Goal: Task Accomplishment & Management: Complete application form

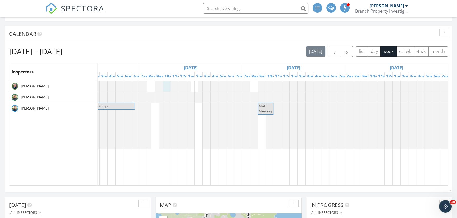
click at [165, 69] on link "Inspection" at bounding box center [165, 68] width 27 height 8
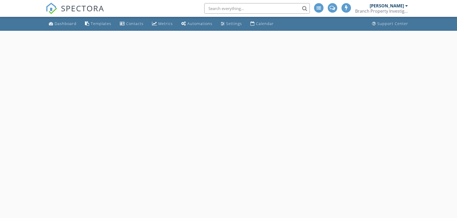
select select "9"
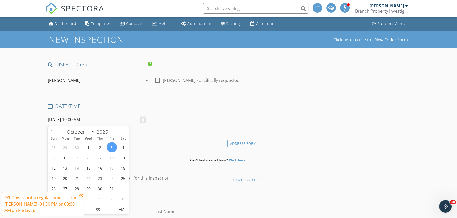
click at [110, 118] on input "10/03/2025 10:00 AM" at bounding box center [99, 119] width 102 height 13
click at [119, 120] on input "10/03/2025 10:00 AM" at bounding box center [99, 119] width 102 height 13
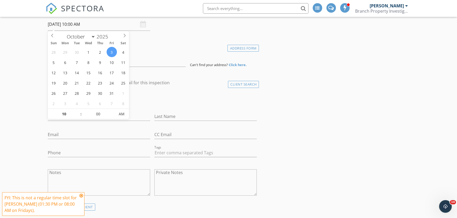
scroll to position [96, 0]
type input "09"
type input "10/03/2025 9:00 AM"
click at [79, 115] on span at bounding box center [78, 116] width 4 height 5
type input "05"
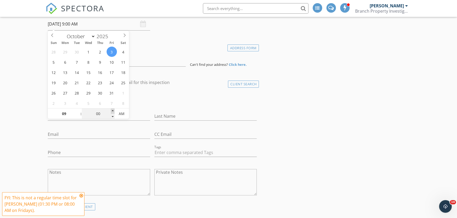
type input "10/03/2025 9:05 AM"
click at [114, 110] on span at bounding box center [113, 111] width 4 height 5
type input "10"
type input "10/03/2025 9:10 AM"
click at [114, 110] on span at bounding box center [113, 111] width 4 height 5
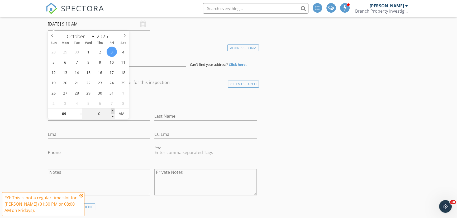
type input "15"
type input "10/03/2025 9:15 AM"
click at [114, 110] on span at bounding box center [113, 111] width 4 height 5
type input "20"
type input "10/03/2025 9:20 AM"
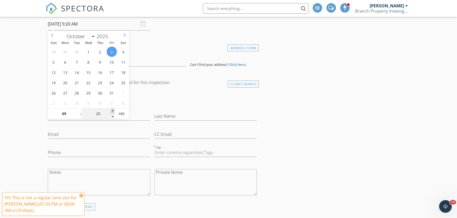
click at [114, 110] on span at bounding box center [113, 111] width 4 height 5
type input "25"
type input "10/03/2025 9:25 AM"
click at [114, 110] on span at bounding box center [113, 111] width 4 height 5
type input "30"
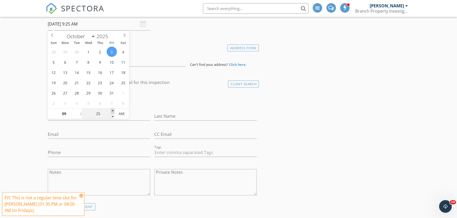
type input "10/03/2025 9:30 AM"
click at [114, 110] on span at bounding box center [113, 111] width 4 height 5
click at [177, 84] on h4 "client" at bounding box center [152, 82] width 209 height 7
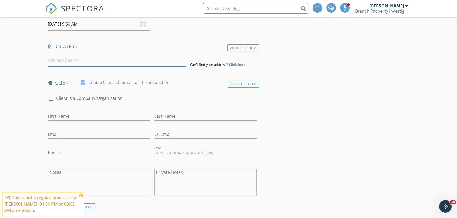
click at [119, 60] on input at bounding box center [117, 60] width 138 height 13
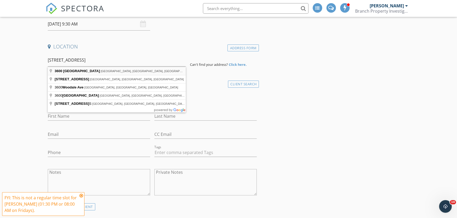
type input "3600 Wooddale Avenue South, St. Louis Park, MN, USA"
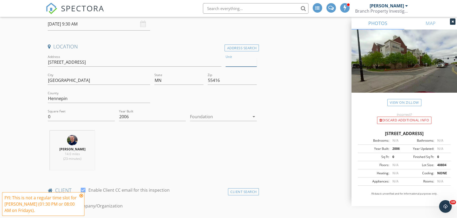
click at [234, 61] on input "Unit" at bounding box center [240, 62] width 31 height 9
type input "320"
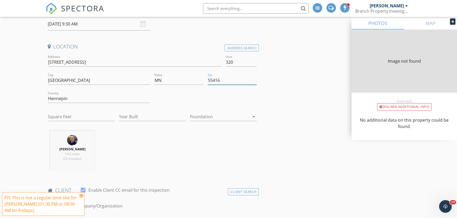
type input "1325"
type input "2006"
type input "1325"
type input "2006"
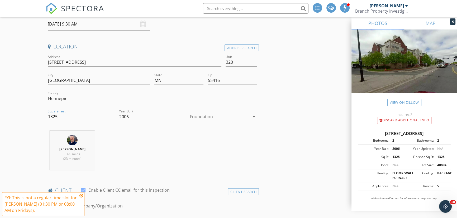
click at [210, 118] on div at bounding box center [219, 117] width 59 height 8
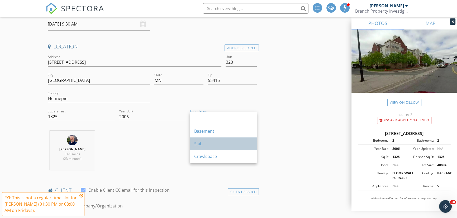
click at [209, 140] on div "Slab" at bounding box center [223, 144] width 58 height 13
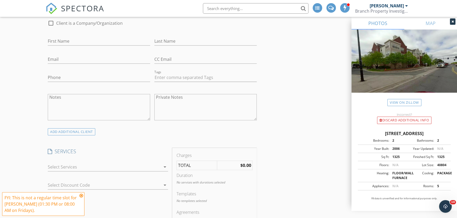
scroll to position [287, 0]
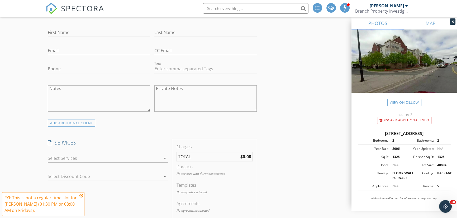
click at [143, 159] on div at bounding box center [104, 158] width 113 height 8
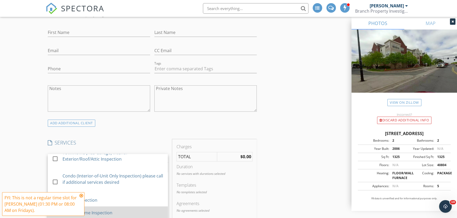
scroll to position [48, 0]
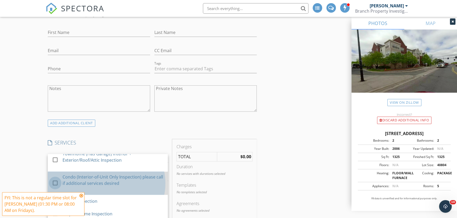
click at [54, 184] on div at bounding box center [55, 183] width 9 height 9
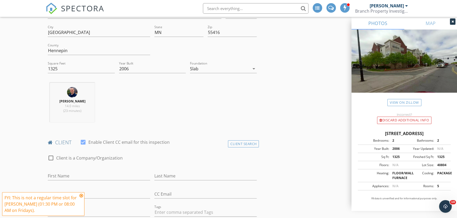
scroll to position [192, 0]
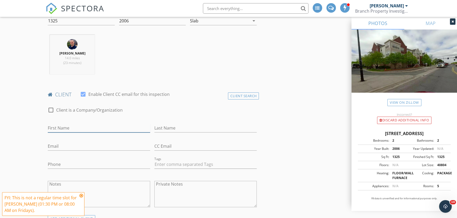
click at [90, 125] on input "First Name" at bounding box center [99, 128] width 102 height 9
type input "Tom"
type input "Peterson"
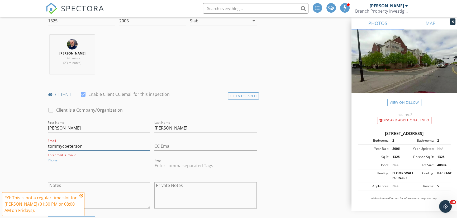
click at [87, 146] on input "tommycpeterson" at bounding box center [99, 146] width 102 height 9
type input "tommycpeterson@gmail.com"
type input "612-219-6984"
click at [88, 187] on textarea "Notes" at bounding box center [99, 194] width 102 height 26
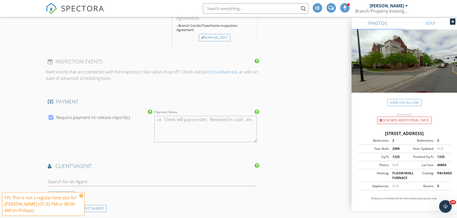
scroll to position [527, 0]
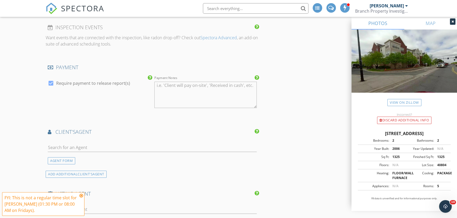
type textarea "Gas fireplace didn't work during showing."
click at [119, 148] on input "text" at bounding box center [152, 147] width 209 height 9
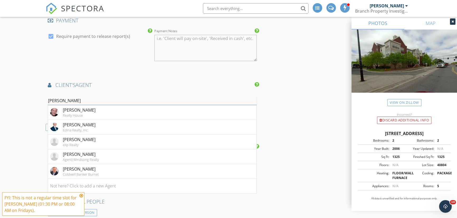
scroll to position [575, 0]
type input "Steve S"
click at [107, 176] on li "Steve Schmitz Coldwell Banker Burnet" at bounding box center [152, 170] width 208 height 15
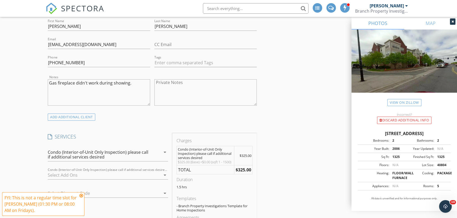
scroll to position [287, 0]
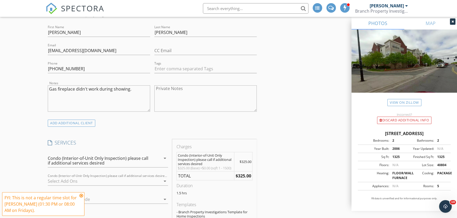
click at [140, 90] on textarea "Gas fireplace didn't work during showing." at bounding box center [99, 98] width 102 height 26
click at [142, 90] on textarea "Gas fireplace didn't work during showing. Sold"as-is"." at bounding box center [99, 98] width 102 height 26
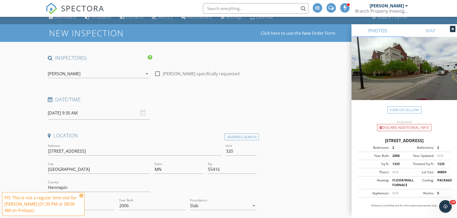
scroll to position [0, 0]
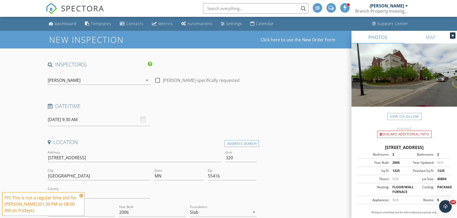
type textarea "Gas fireplace didn't work during showing. Sold "as-is"."
click at [115, 79] on div "[PERSON_NAME]" at bounding box center [95, 80] width 95 height 8
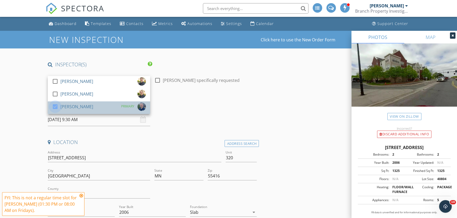
click at [56, 105] on div at bounding box center [55, 106] width 9 height 9
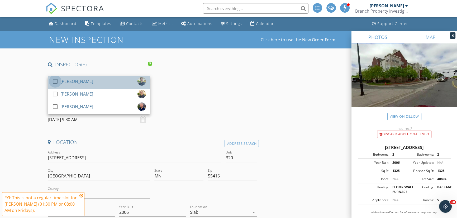
click at [57, 80] on div at bounding box center [55, 81] width 9 height 9
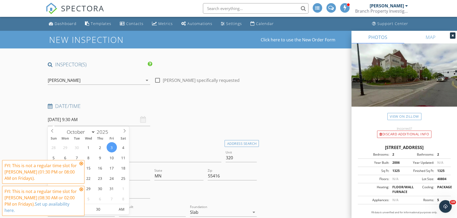
click at [100, 122] on input "[DATE] 9:30 AM" at bounding box center [99, 119] width 102 height 13
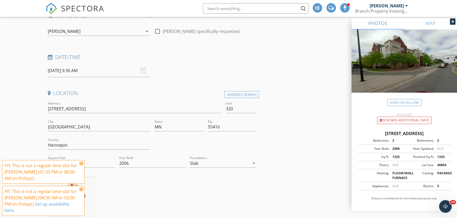
scroll to position [48, 0]
click at [117, 71] on input "[DATE] 9:30 AM" at bounding box center [99, 72] width 102 height 13
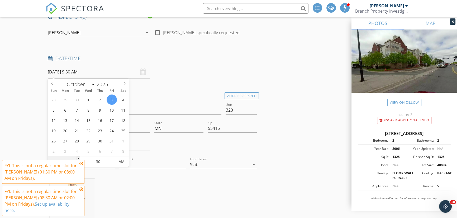
type input "08"
type input "[DATE] 8:30 AM"
click at [80, 163] on span at bounding box center [78, 164] width 4 height 5
type input "07"
type input "10/03/2025 7:30 AM"
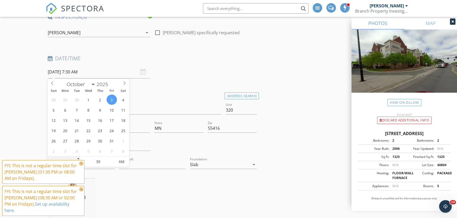
click at [80, 163] on span at bounding box center [78, 164] width 4 height 5
type input "08"
type input "[DATE] 8:30 AM"
click at [79, 158] on span at bounding box center [78, 159] width 4 height 5
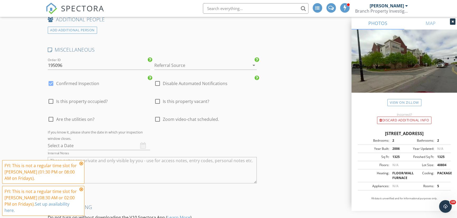
scroll to position [863, 0]
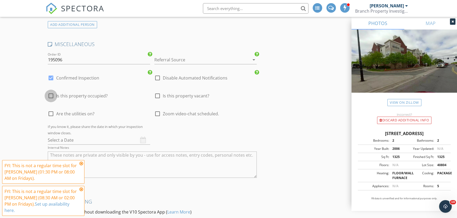
click at [52, 99] on div at bounding box center [50, 95] width 9 height 9
checkbox input "true"
click at [52, 118] on div at bounding box center [50, 113] width 9 height 9
checkbox input "true"
click at [81, 99] on span "Is this property occupied?" at bounding box center [81, 95] width 51 height 5
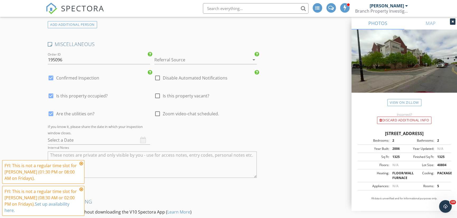
checkbox input "false"
click at [158, 98] on div at bounding box center [157, 95] width 9 height 9
checkbox input "true"
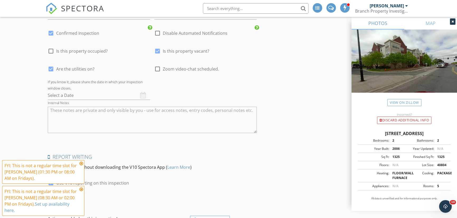
scroll to position [911, 0]
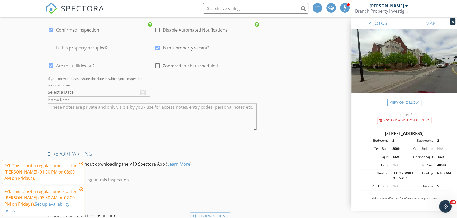
click at [102, 92] on input "text" at bounding box center [99, 92] width 102 height 9
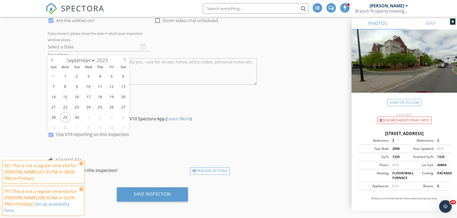
scroll to position [959, 0]
type input "[DATE]"
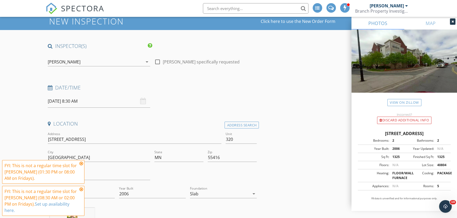
scroll to position [0, 0]
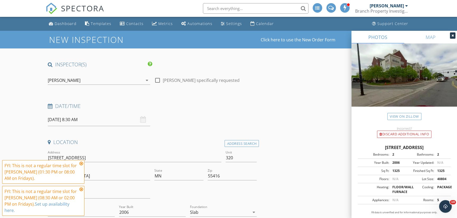
click at [158, 79] on div at bounding box center [157, 80] width 9 height 9
checkbox input "true"
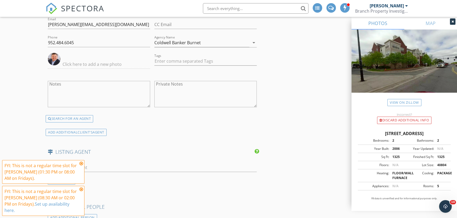
scroll to position [671, 0]
click at [81, 166] on icon at bounding box center [81, 164] width 4 height 4
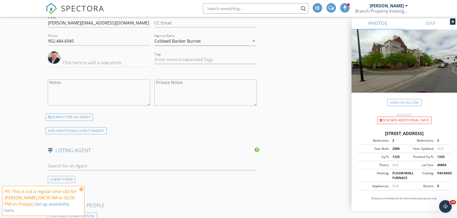
click at [81, 192] on icon at bounding box center [81, 189] width 4 height 4
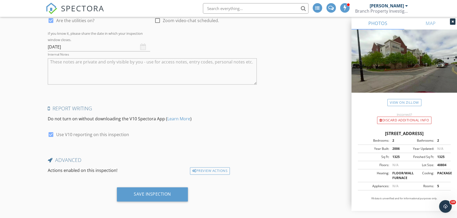
scroll to position [959, 0]
click at [148, 193] on div "Save Inspection" at bounding box center [152, 194] width 37 height 5
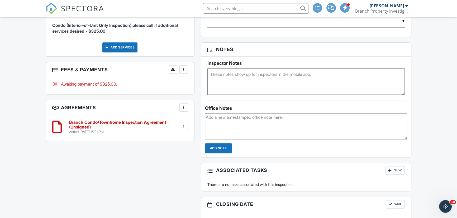
scroll to position [335, 0]
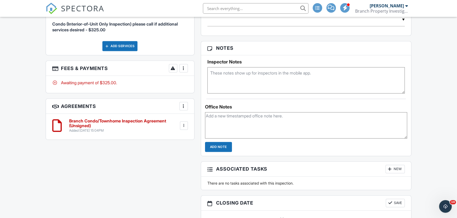
click at [234, 77] on textarea at bounding box center [305, 80] width 197 height 26
paste textarea "Combo lockbox ‘Unit 320’ on left bench railing, just left of main entry door at…"
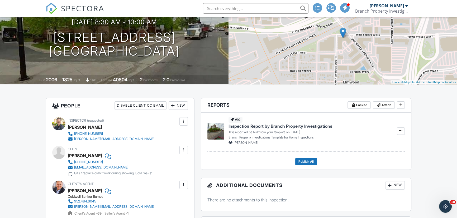
scroll to position [0, 0]
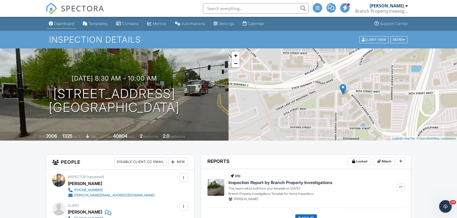
type textarea "0516. Combo lockbox ‘Unit 320’ on left bench railing, just left of main entry d…"
click at [69, 22] on div "Dashboard" at bounding box center [64, 23] width 20 height 4
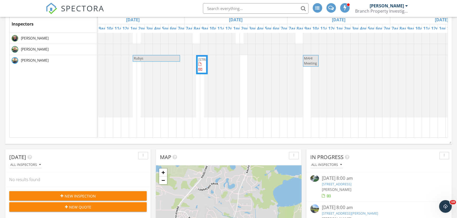
scroll to position [0, 370]
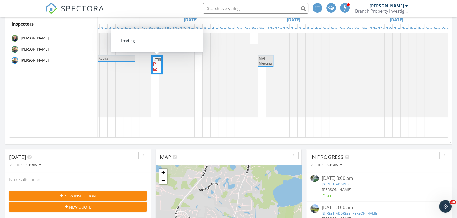
click at [155, 62] on span "[STREET_ADDRESS]" at bounding box center [168, 59] width 30 height 5
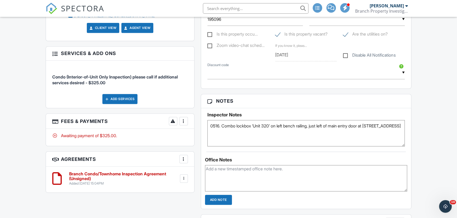
scroll to position [287, 0]
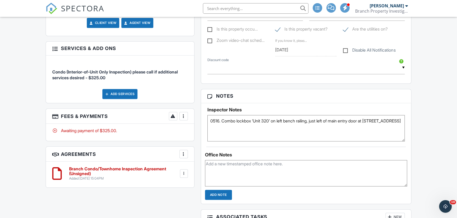
click at [257, 128] on textarea "0516. Combo lockbox ‘Unit 320’ on left bench railing, just left of main entry d…" at bounding box center [305, 128] width 197 height 26
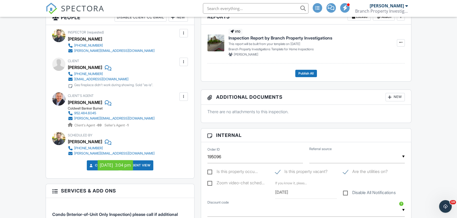
scroll to position [144, 0]
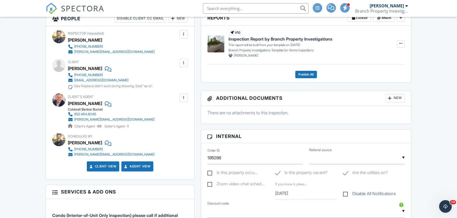
type textarea "0516. Combo lockbox ‘Unit 320’ on left bench railing, just left of main entry d…"
click at [379, 162] on input "text" at bounding box center [356, 158] width 95 height 13
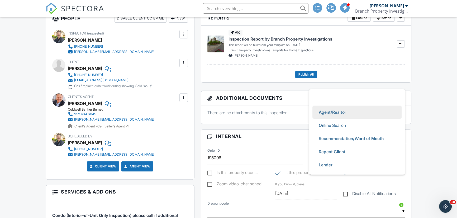
click at [338, 114] on span "Agent/Realtor" at bounding box center [332, 112] width 36 height 13
type input "Agent/Realtor"
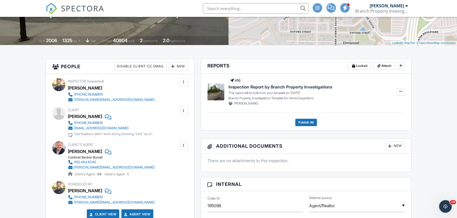
scroll to position [48, 0]
